Goal: Obtain resource: Obtain resource

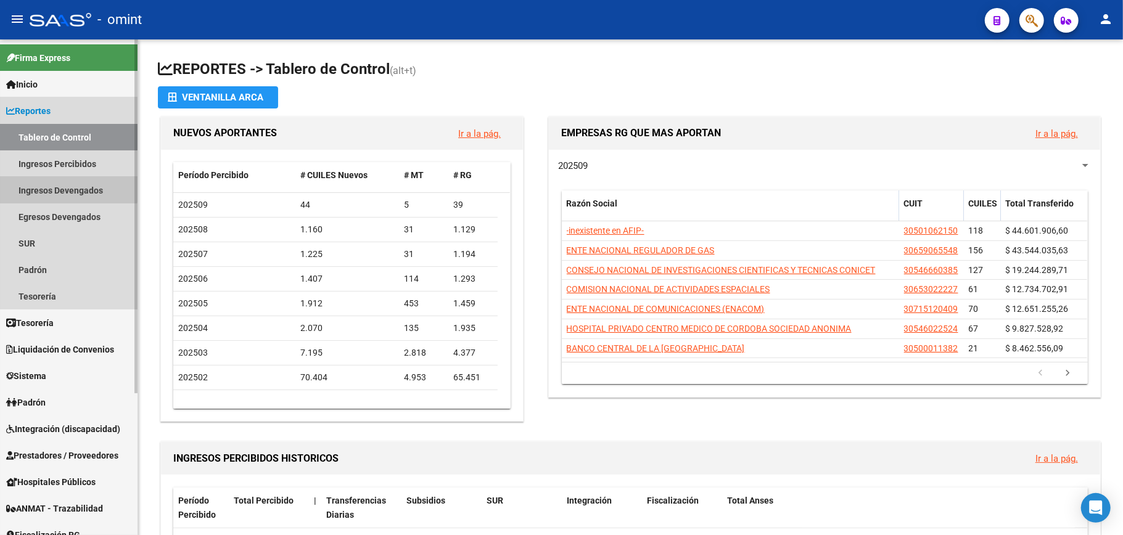
click at [56, 185] on link "Ingresos Devengados" at bounding box center [69, 190] width 138 height 27
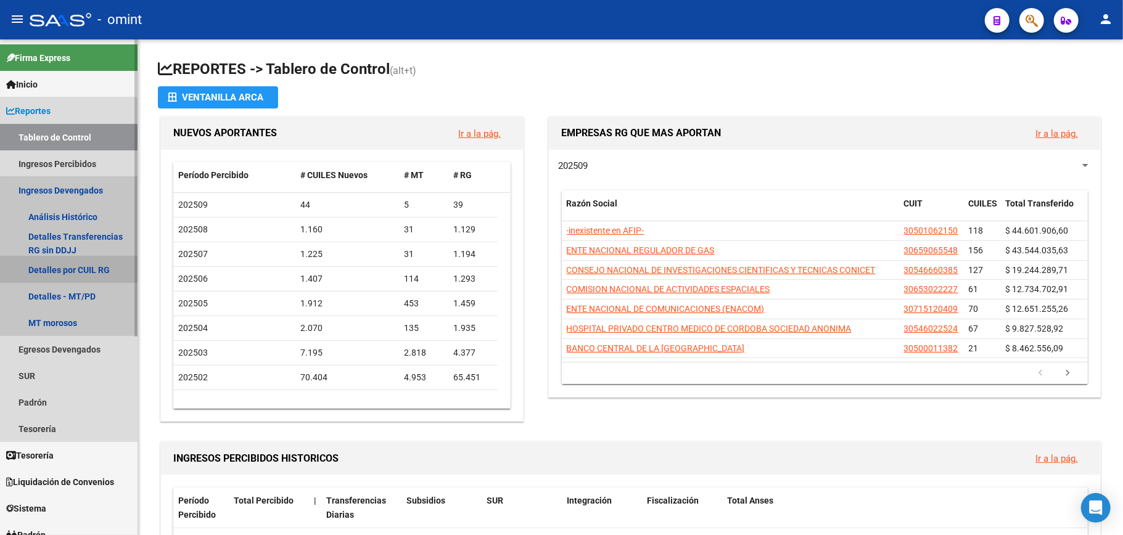
click at [54, 272] on link "Detalles por CUIL RG" at bounding box center [69, 270] width 138 height 27
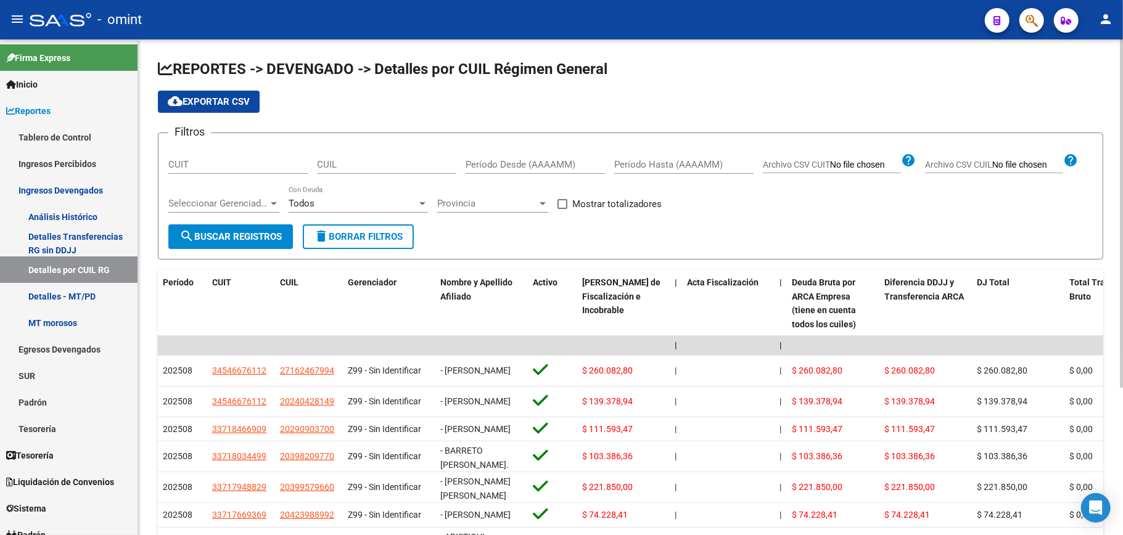
click at [200, 159] on input "CUIT" at bounding box center [237, 164] width 139 height 11
paste input "30-52741726-7"
type input "30-52741726-7"
click at [260, 238] on span "search Buscar Registros" at bounding box center [230, 236] width 102 height 11
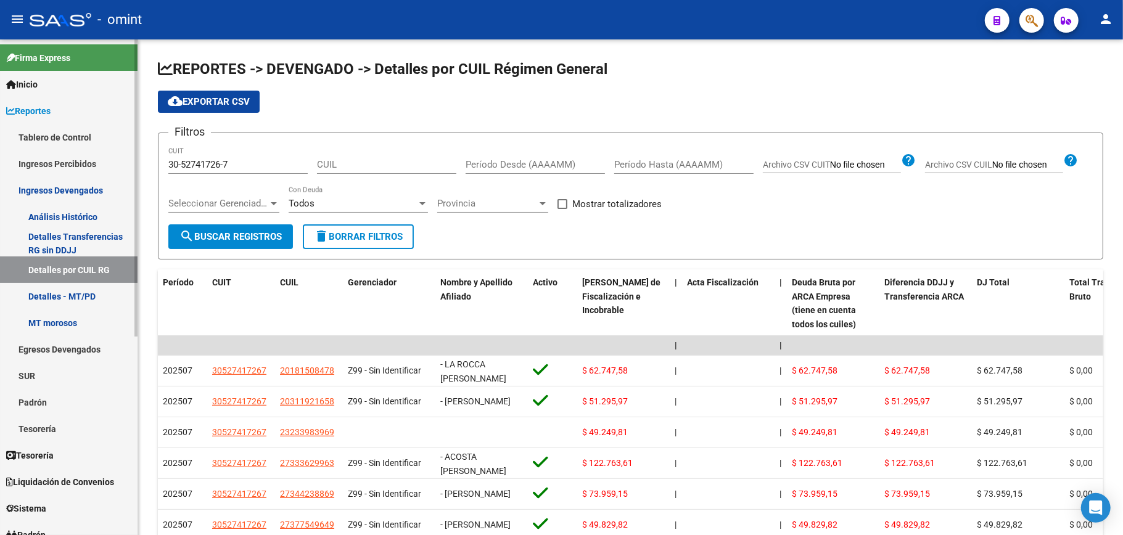
click at [43, 106] on span "Reportes" at bounding box center [28, 111] width 44 height 14
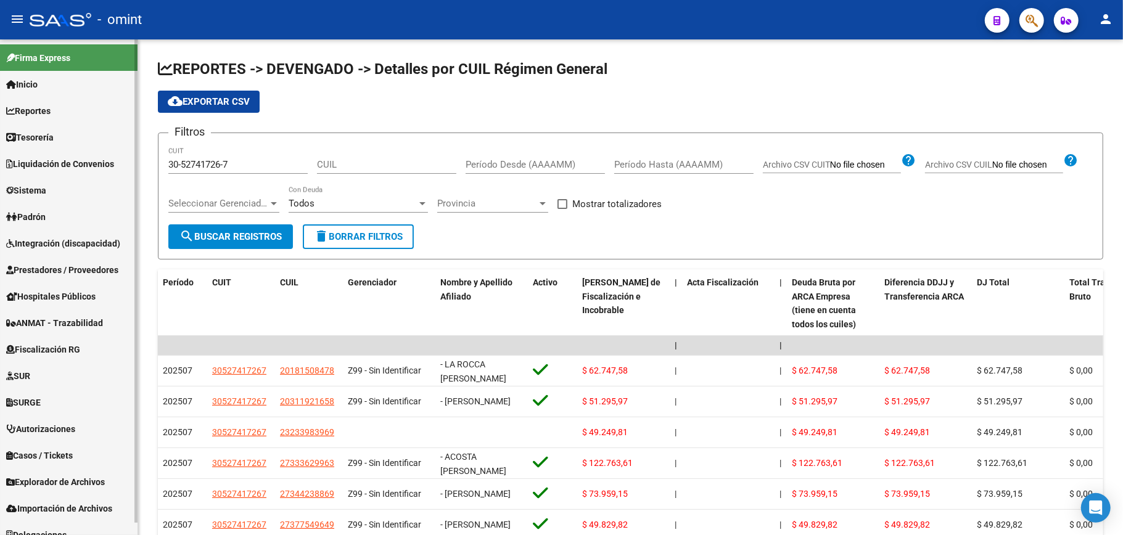
click at [60, 348] on span "Fiscalización RG" at bounding box center [43, 350] width 74 height 14
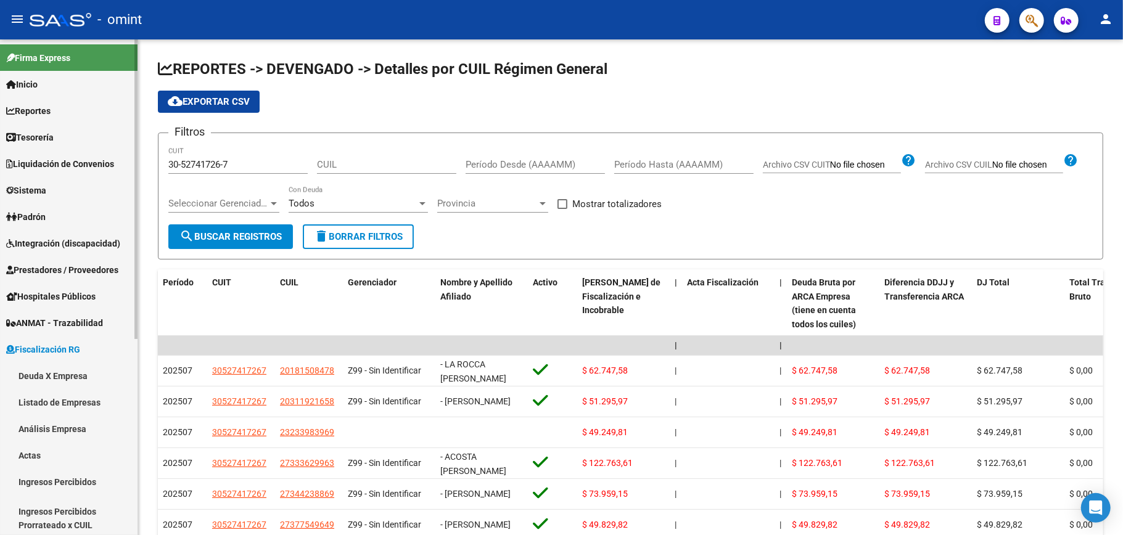
click at [65, 368] on link "Deuda X Empresa" at bounding box center [69, 376] width 138 height 27
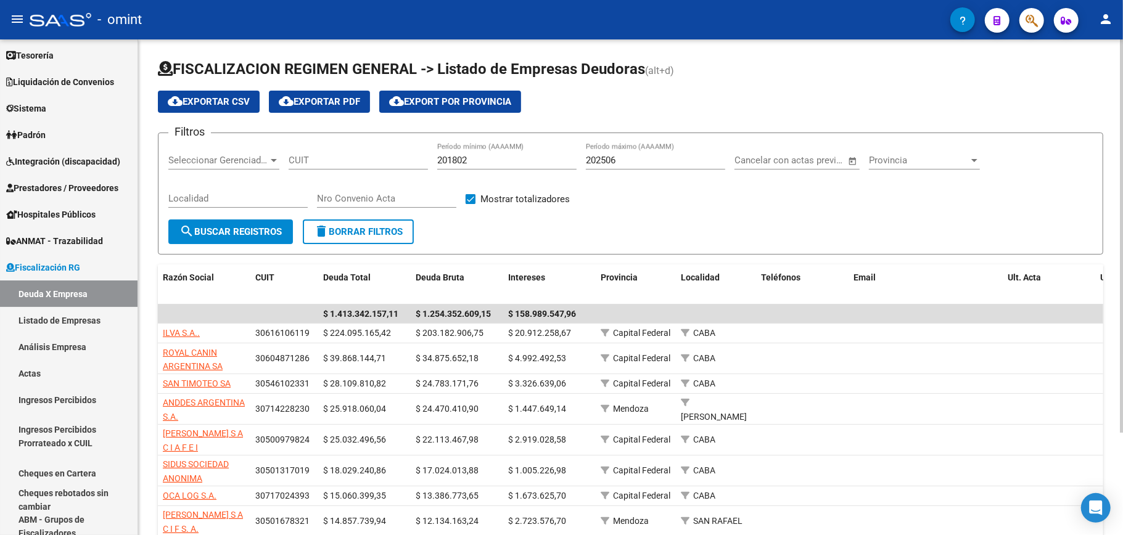
click at [319, 164] on input "CUIT" at bounding box center [358, 160] width 139 height 11
paste input "30-52741726-7"
type input "30-52741726-7"
click at [253, 228] on span "search Buscar Registros" at bounding box center [230, 231] width 102 height 11
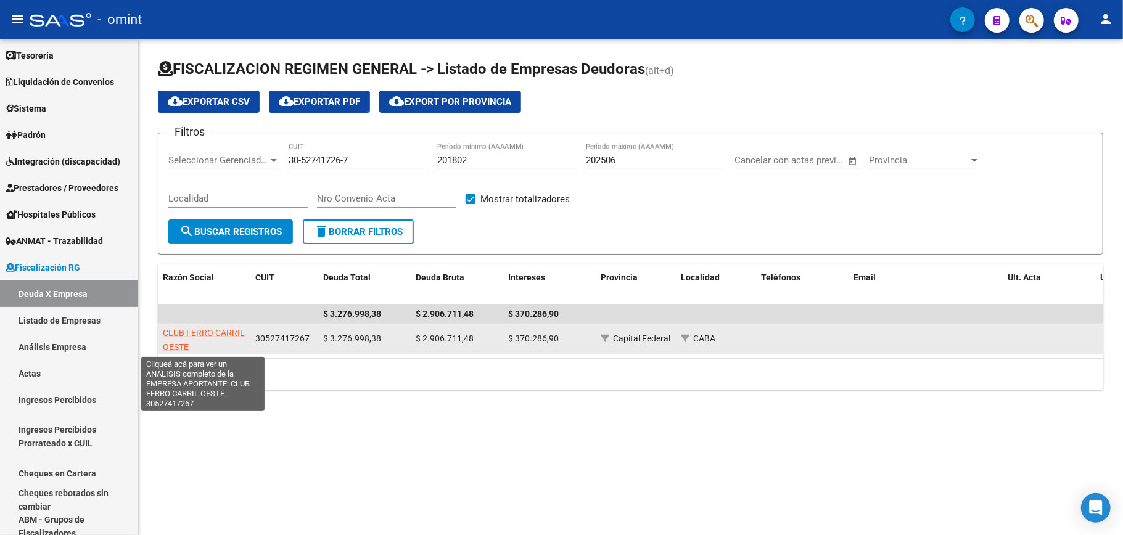
click at [196, 328] on span "CLUB FERRO CARRIL OESTE" at bounding box center [204, 340] width 82 height 24
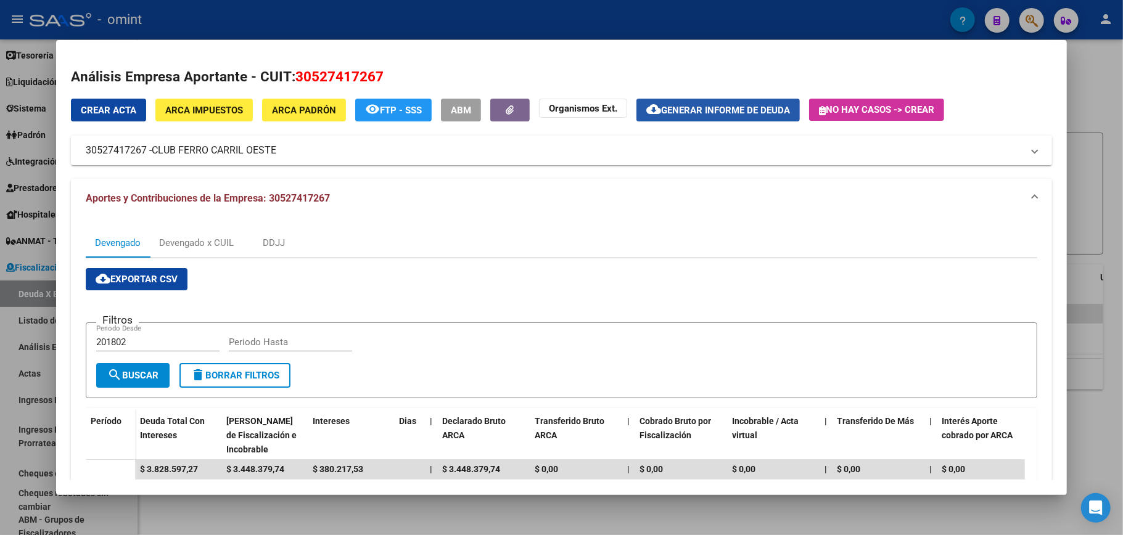
click at [708, 106] on span "Generar informe de deuda" at bounding box center [725, 110] width 129 height 11
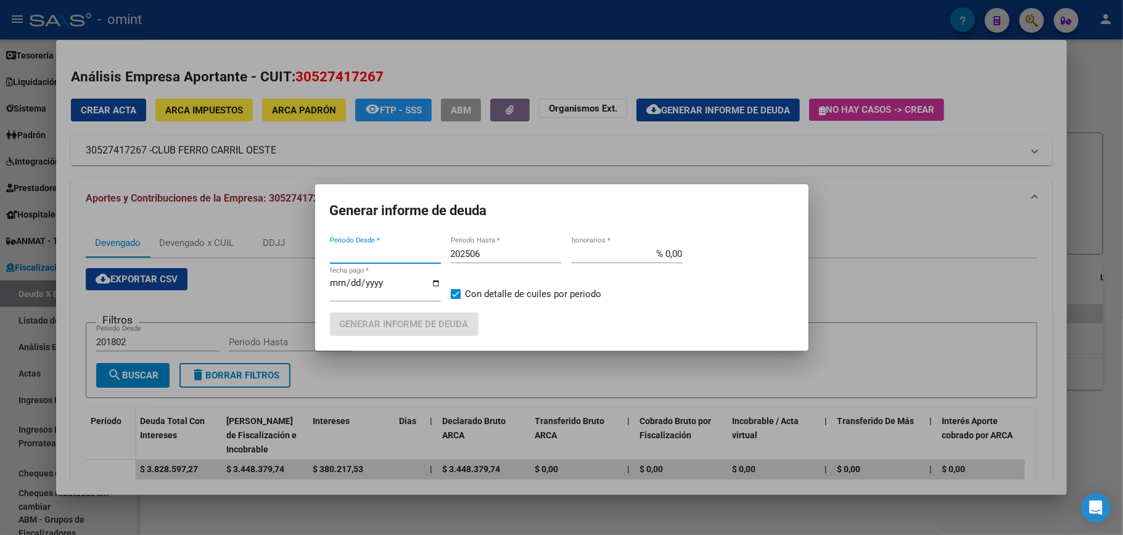
type input "201802"
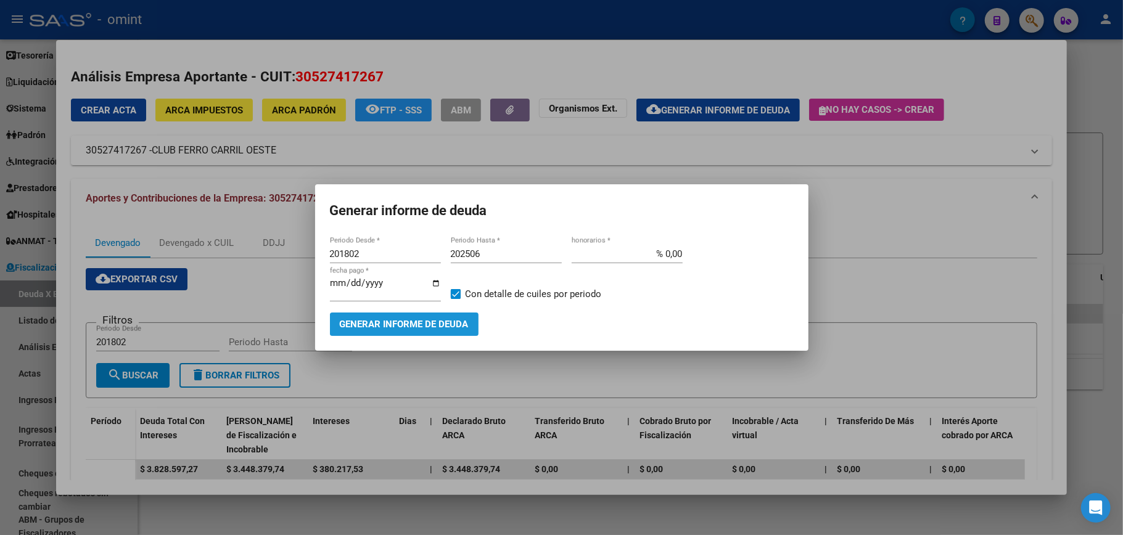
click at [435, 324] on span "Generar informe de deuda" at bounding box center [404, 324] width 129 height 11
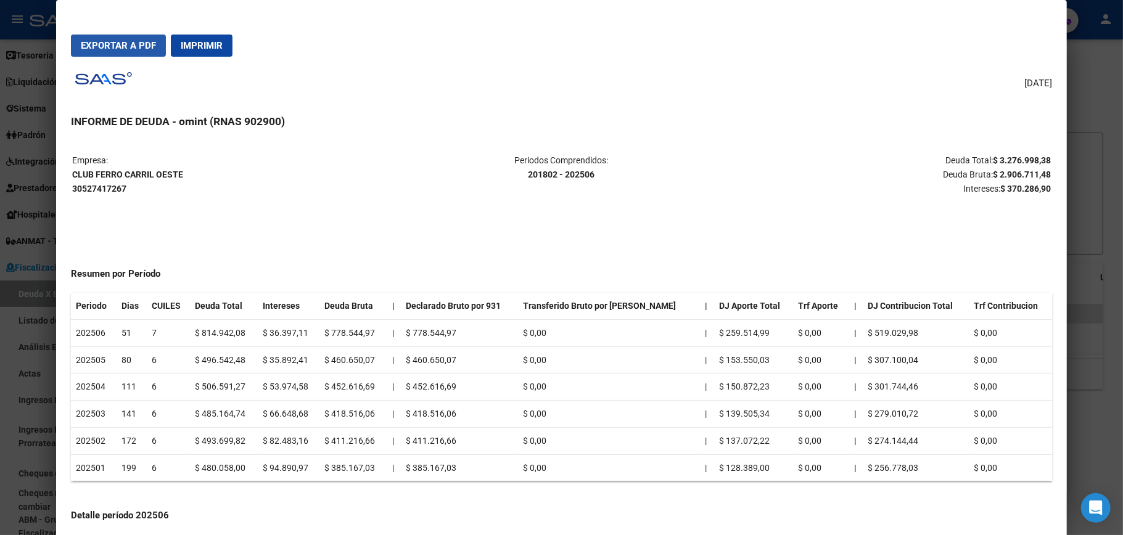
click at [133, 41] on span "Exportar a PDF" at bounding box center [118, 45] width 75 height 11
click at [1086, 80] on div at bounding box center [561, 267] width 1123 height 535
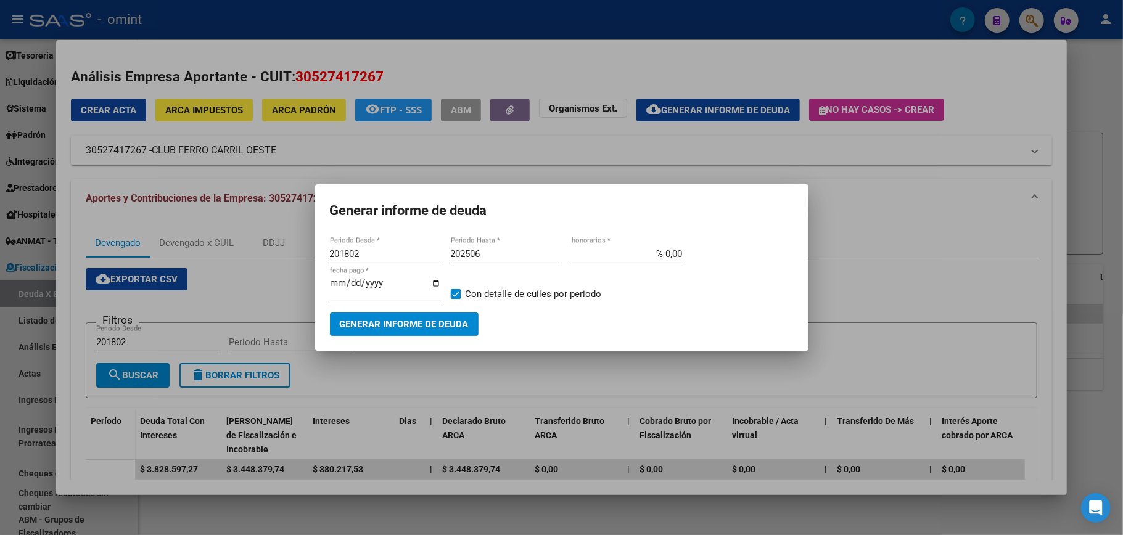
click at [951, 210] on div at bounding box center [561, 267] width 1123 height 535
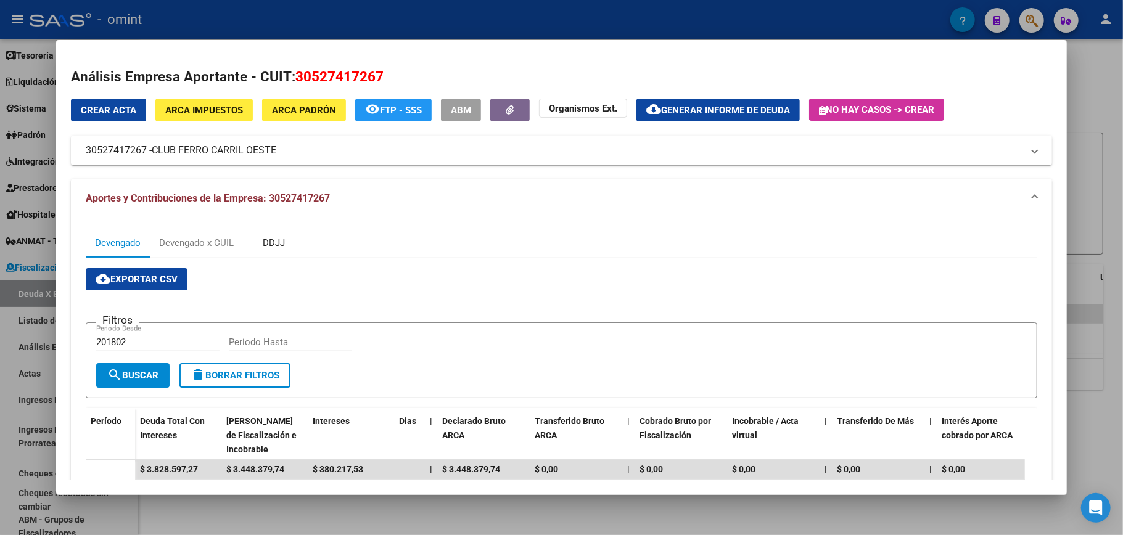
click at [273, 241] on div "DDJJ" at bounding box center [274, 243] width 22 height 14
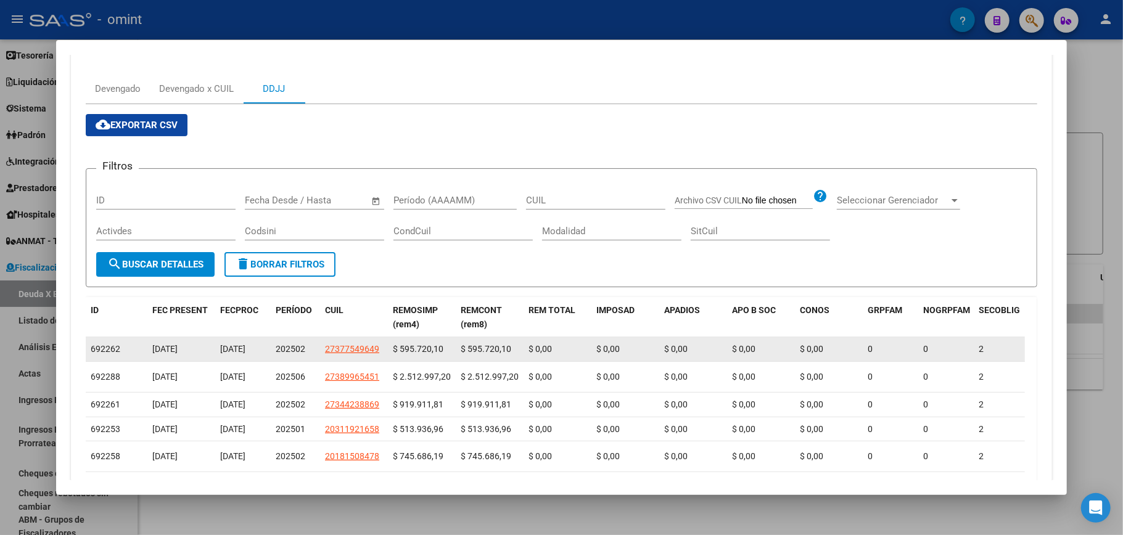
scroll to position [72, 0]
